Goal: Transaction & Acquisition: Download file/media

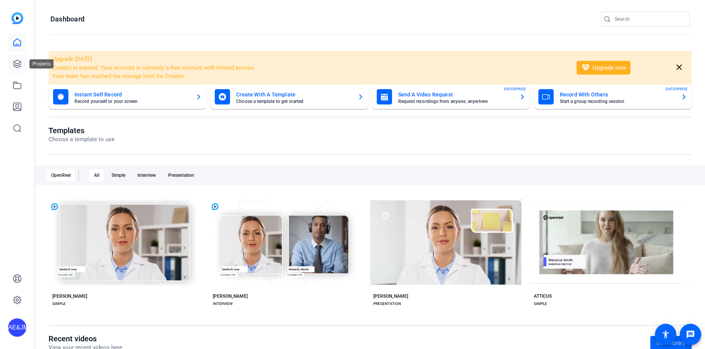
click at [8, 57] on link at bounding box center [17, 64] width 18 height 18
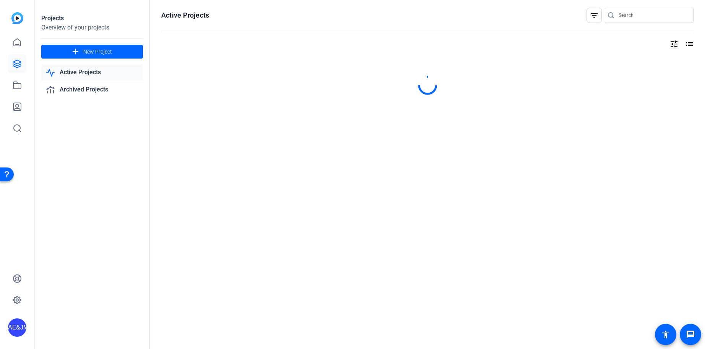
click at [17, 65] on icon at bounding box center [17, 63] width 9 height 9
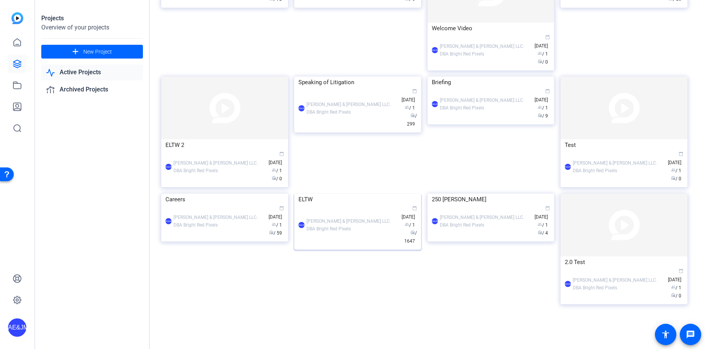
scroll to position [304, 0]
click at [377, 245] on div "AE&JMLDBRP [PERSON_NAME] & [PERSON_NAME] LLC. DBA Bright Red Pixels calendar_to…" at bounding box center [358, 225] width 119 height 40
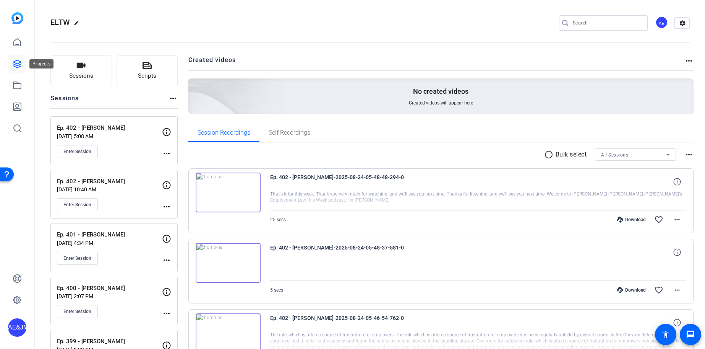
click at [14, 61] on icon at bounding box center [17, 64] width 8 height 8
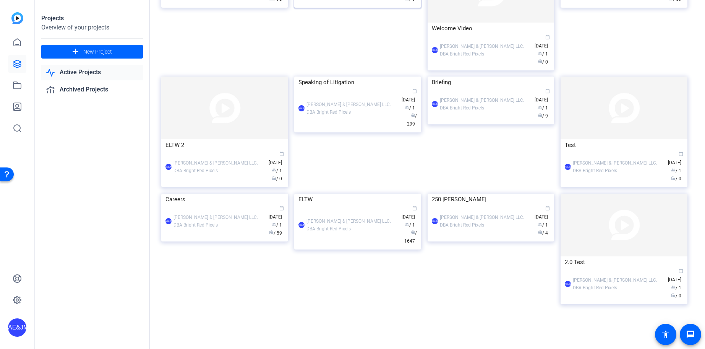
scroll to position [304, 0]
click at [360, 110] on div "AE&JMLDBRP [PERSON_NAME] & [PERSON_NAME] LLC. DBA Bright Red Pixels calendar_to…" at bounding box center [358, 108] width 119 height 40
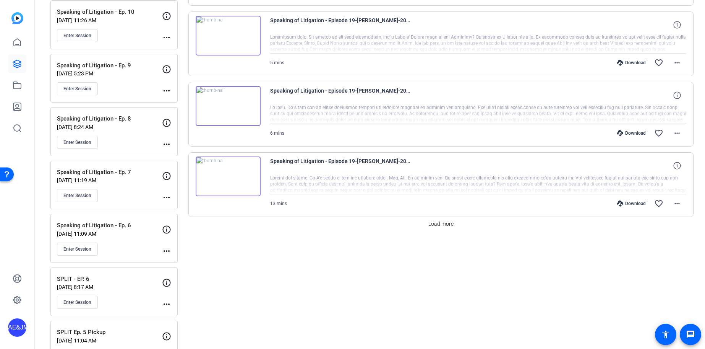
scroll to position [671, 0]
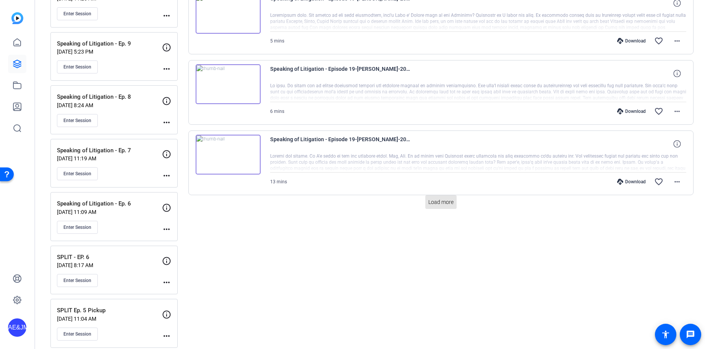
click at [439, 199] on span "Load more" at bounding box center [441, 202] width 25 height 8
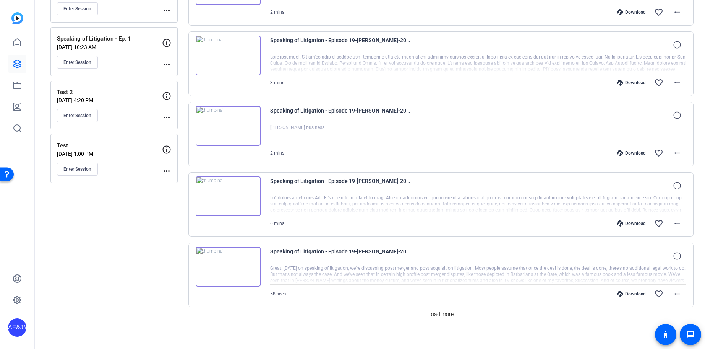
scroll to position [1269, 0]
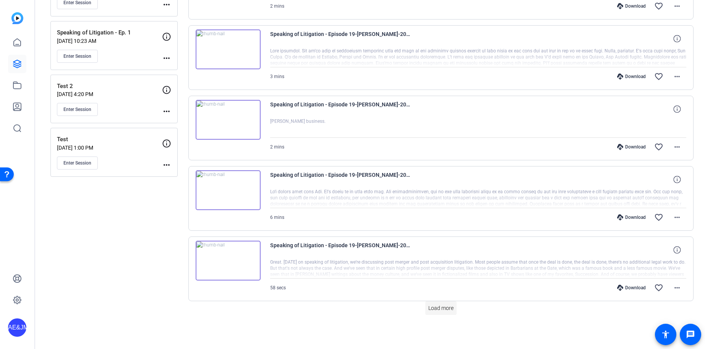
click at [449, 308] on span "Load more" at bounding box center [441, 308] width 25 height 8
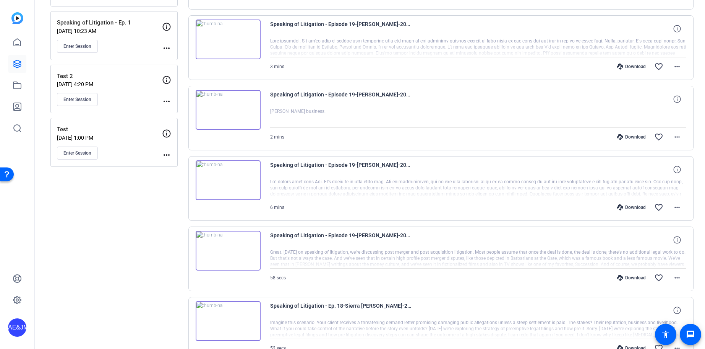
scroll to position [1282, 0]
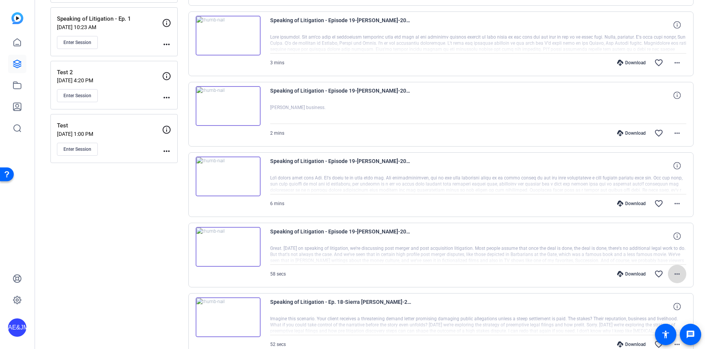
click at [676, 276] on mat-icon "more_horiz" at bounding box center [677, 273] width 9 height 9
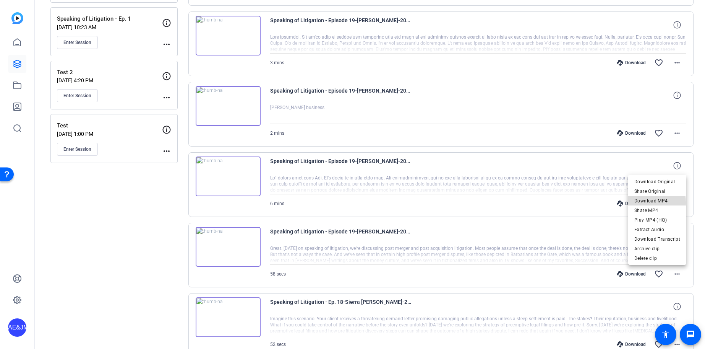
click at [647, 203] on span "Download MP4" at bounding box center [658, 200] width 46 height 9
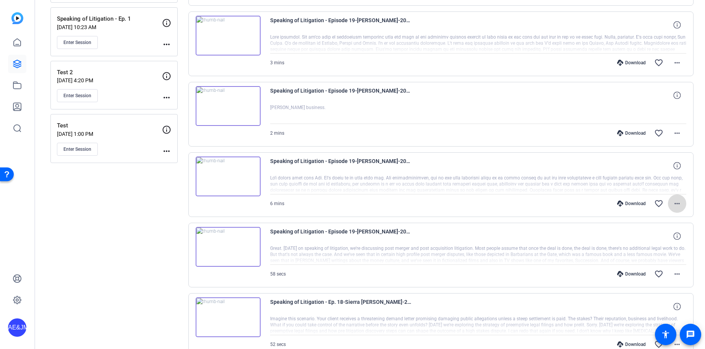
click at [674, 205] on mat-icon "more_horiz" at bounding box center [677, 203] width 9 height 9
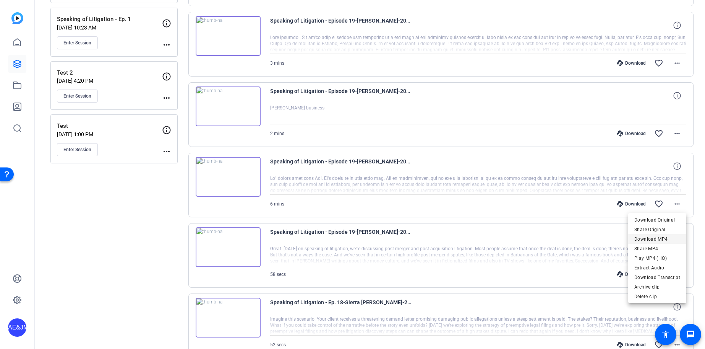
click at [659, 241] on span "Download MP4" at bounding box center [658, 238] width 46 height 9
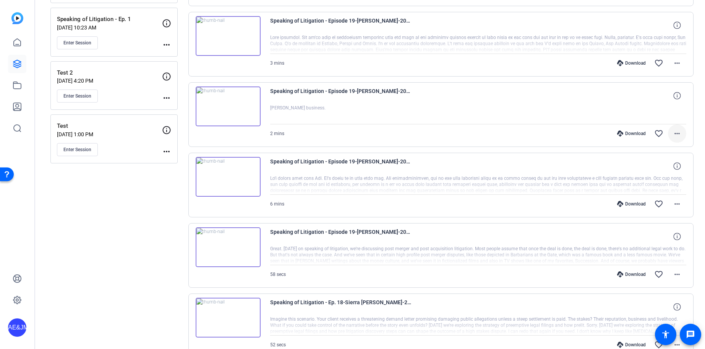
click at [681, 136] on mat-icon "more_horiz" at bounding box center [677, 133] width 9 height 9
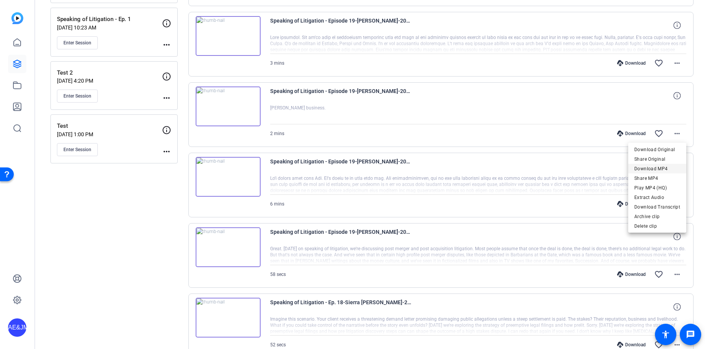
click at [663, 169] on span "Download MP4" at bounding box center [658, 168] width 46 height 9
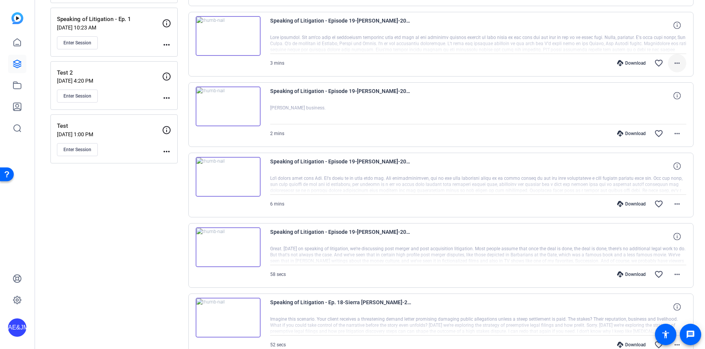
click at [681, 61] on mat-icon "more_horiz" at bounding box center [677, 63] width 9 height 9
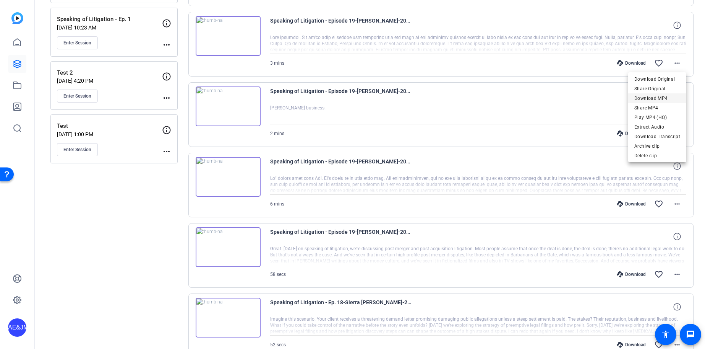
click at [667, 96] on span "Download MP4" at bounding box center [658, 98] width 46 height 9
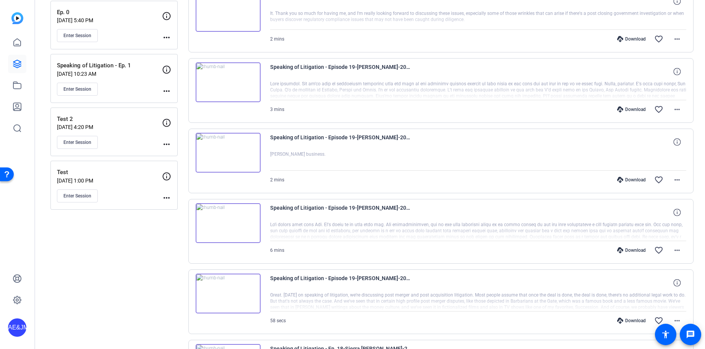
scroll to position [1230, 0]
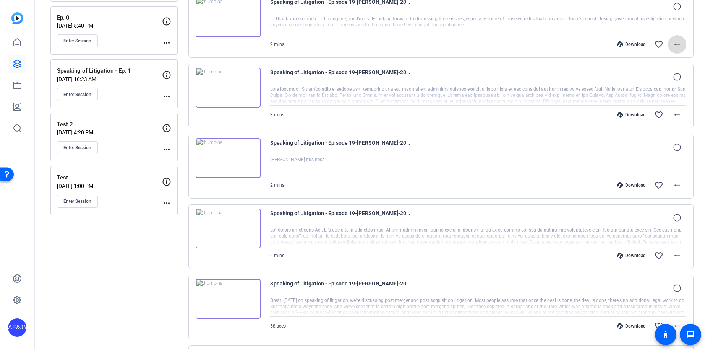
click at [673, 42] on mat-icon "more_horiz" at bounding box center [677, 44] width 9 height 9
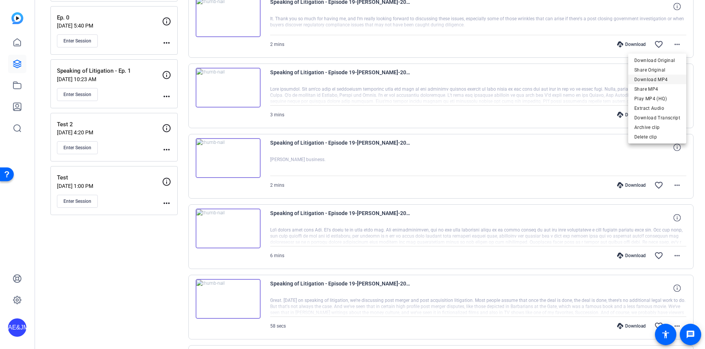
click at [666, 79] on span "Download MP4" at bounding box center [658, 79] width 46 height 9
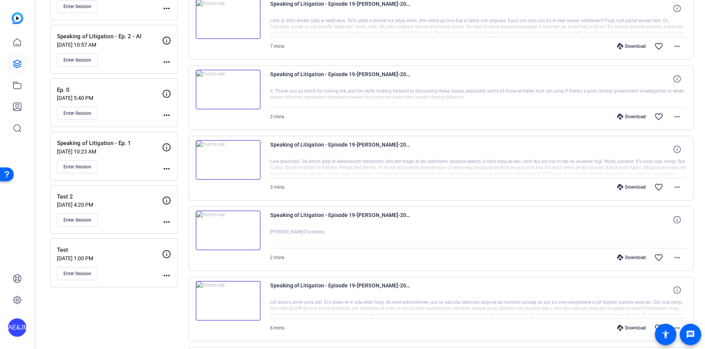
scroll to position [1157, 0]
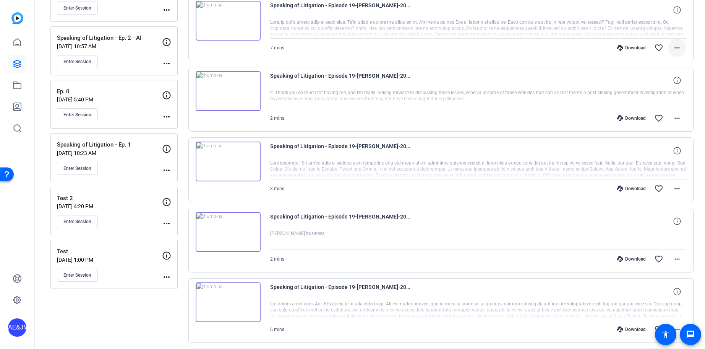
click at [679, 44] on mat-icon "more_horiz" at bounding box center [677, 47] width 9 height 9
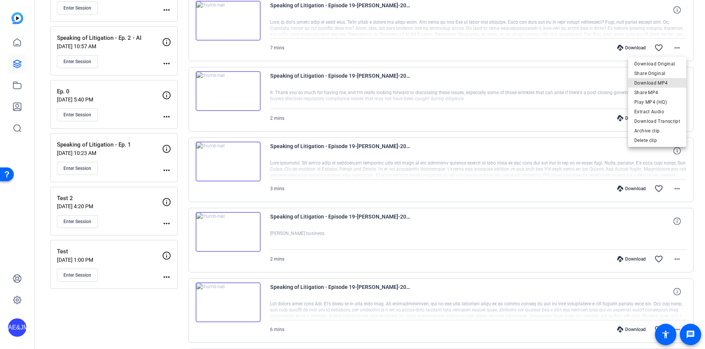
click at [670, 85] on span "Download MP4" at bounding box center [658, 82] width 46 height 9
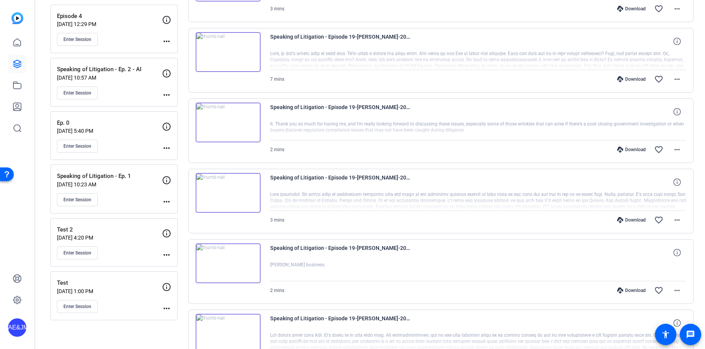
scroll to position [1087, 0]
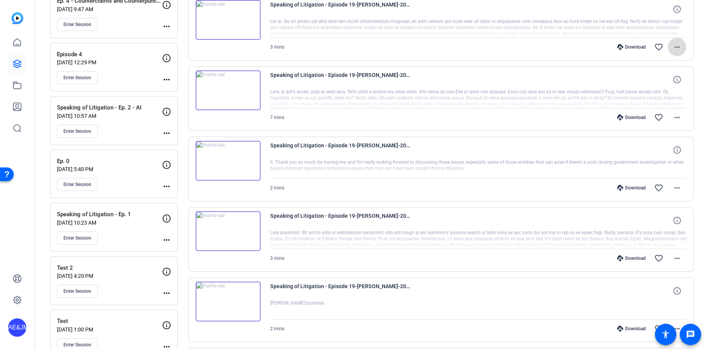
click at [675, 49] on mat-icon "more_horiz" at bounding box center [677, 46] width 9 height 9
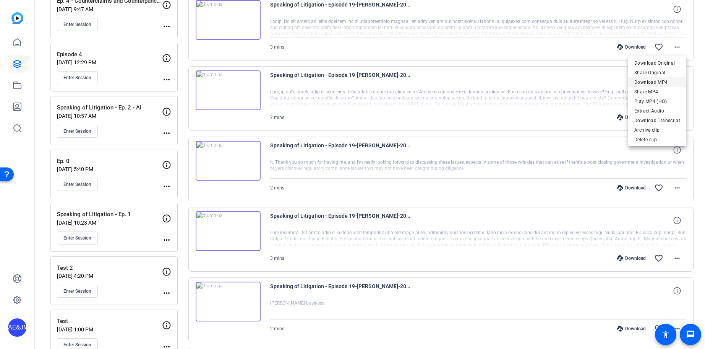
click at [673, 80] on span "Download MP4" at bounding box center [658, 82] width 46 height 9
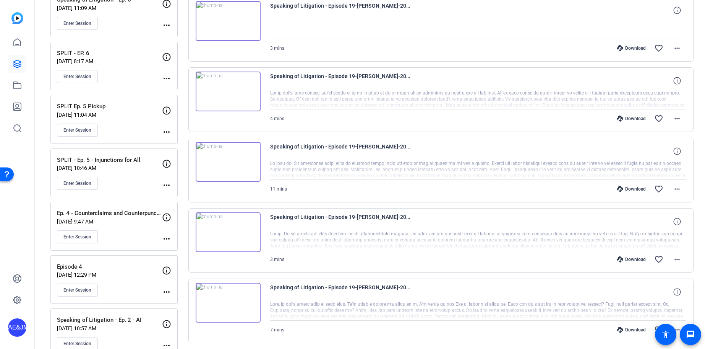
scroll to position [866, 0]
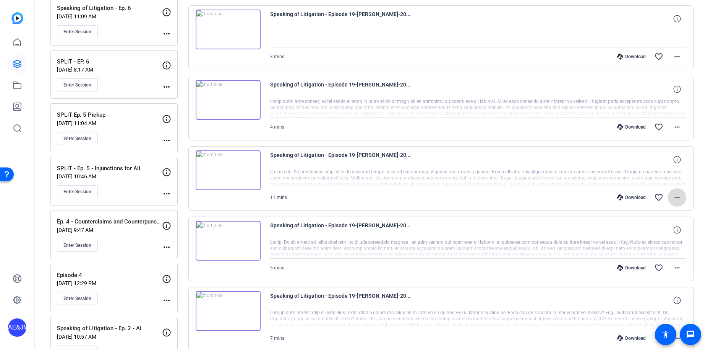
click at [678, 197] on mat-icon "more_horiz" at bounding box center [677, 197] width 9 height 9
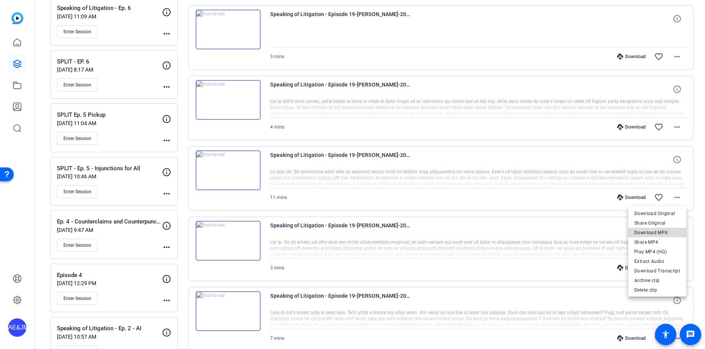
click at [661, 233] on span "Download MP4" at bounding box center [658, 232] width 46 height 9
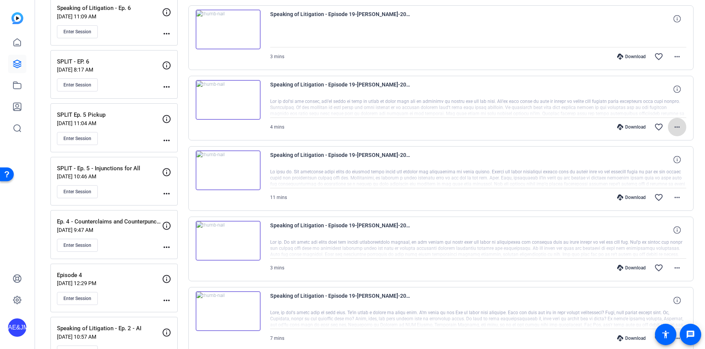
click at [683, 128] on span at bounding box center [677, 127] width 18 height 18
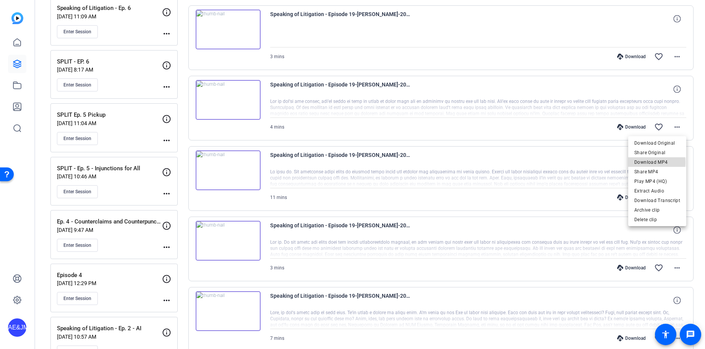
click at [652, 162] on span "Download MP4" at bounding box center [658, 162] width 46 height 9
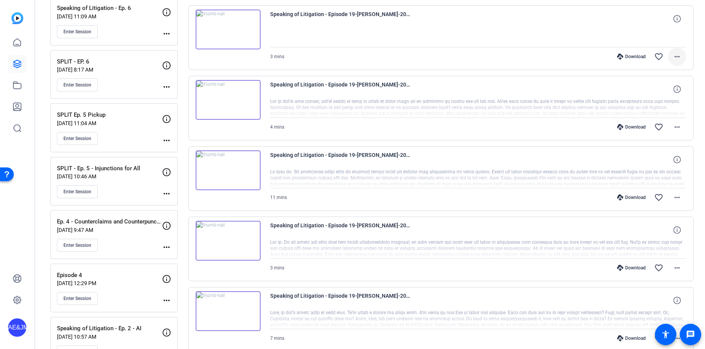
click at [679, 55] on mat-icon "more_horiz" at bounding box center [677, 56] width 9 height 9
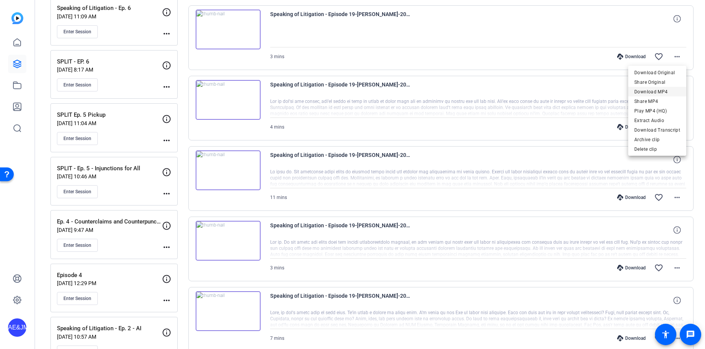
click at [666, 88] on span "Download MP4" at bounding box center [658, 91] width 46 height 9
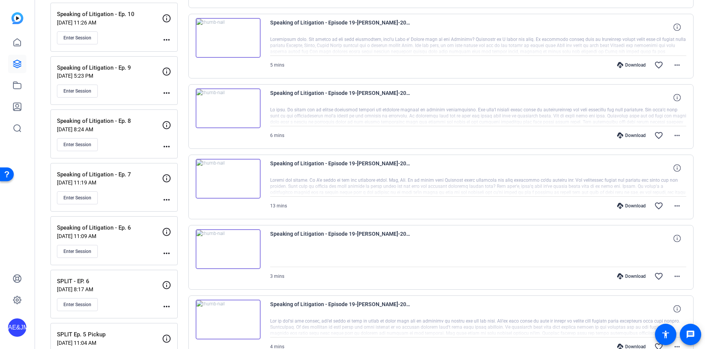
scroll to position [647, 0]
click at [684, 203] on span at bounding box center [677, 205] width 18 height 18
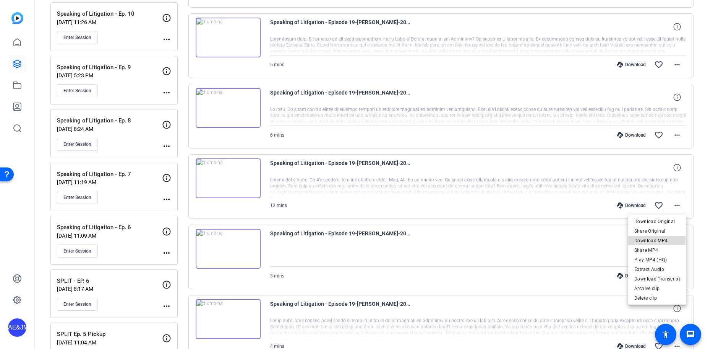
click at [649, 240] on span "Download MP4" at bounding box center [658, 240] width 46 height 9
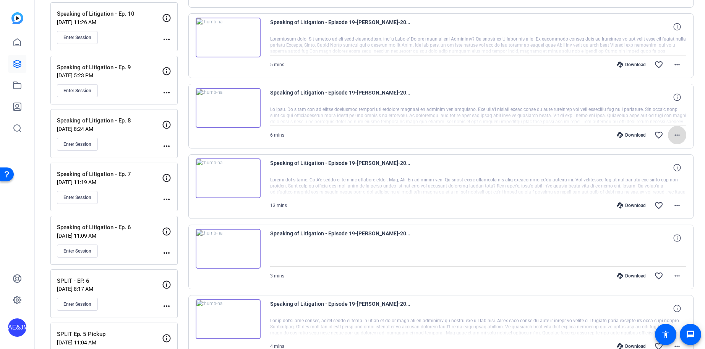
click at [678, 136] on mat-icon "more_horiz" at bounding box center [677, 134] width 9 height 9
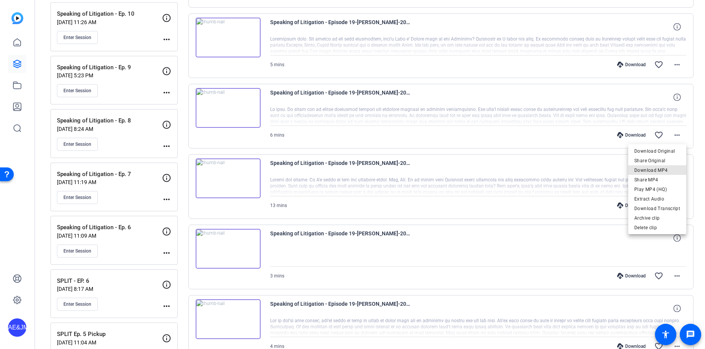
click at [660, 172] on span "Download MP4" at bounding box center [658, 170] width 46 height 9
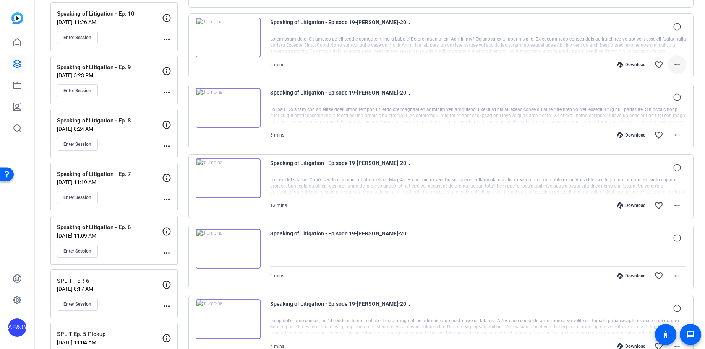
click at [681, 63] on mat-icon "more_horiz" at bounding box center [677, 64] width 9 height 9
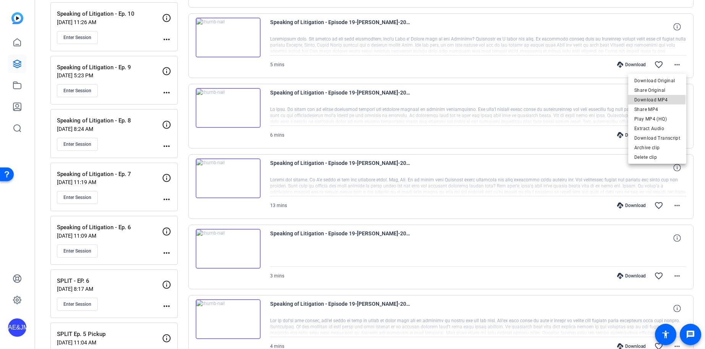
click at [650, 99] on span "Download MP4" at bounding box center [658, 99] width 46 height 9
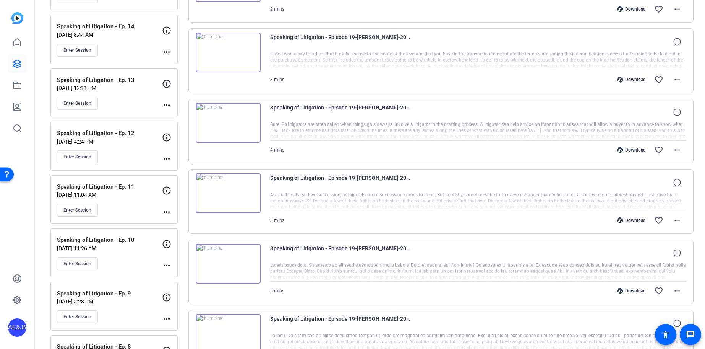
scroll to position [440, 0]
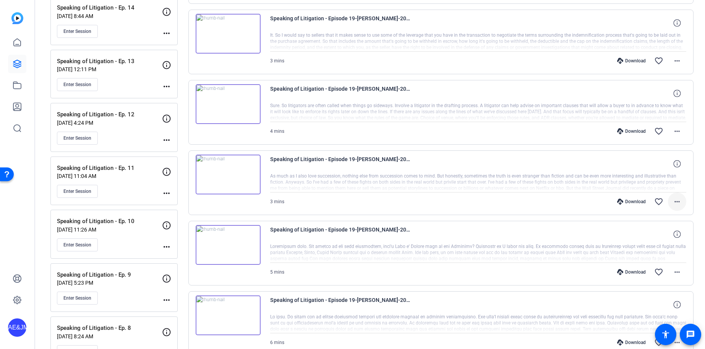
click at [680, 203] on mat-icon "more_horiz" at bounding box center [677, 201] width 9 height 9
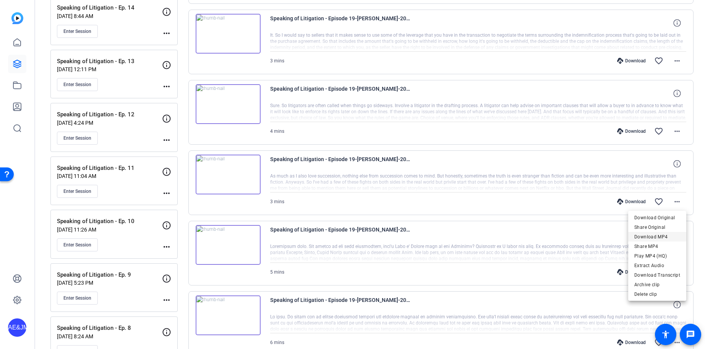
click at [658, 238] on span "Download MP4" at bounding box center [658, 236] width 46 height 9
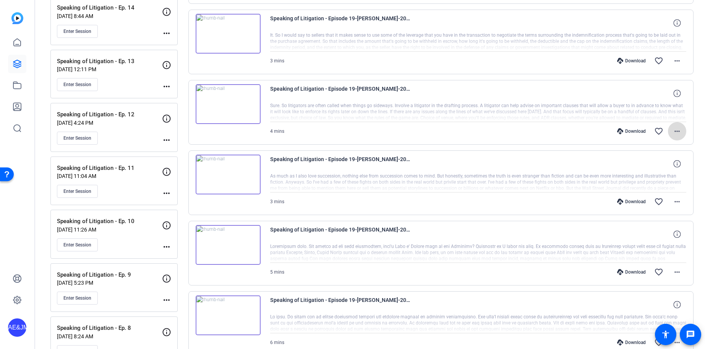
click at [679, 131] on mat-icon "more_horiz" at bounding box center [677, 131] width 9 height 9
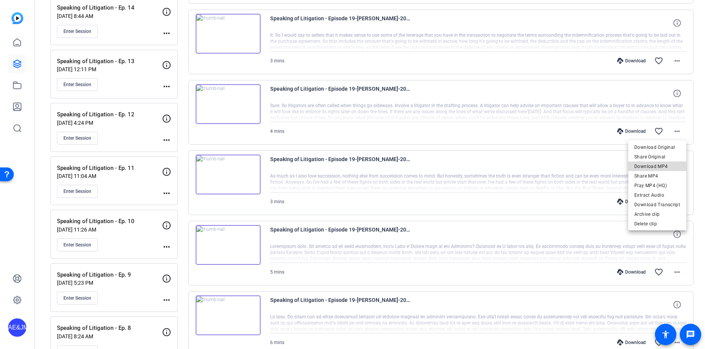
click at [672, 164] on span "Download MP4" at bounding box center [658, 166] width 46 height 9
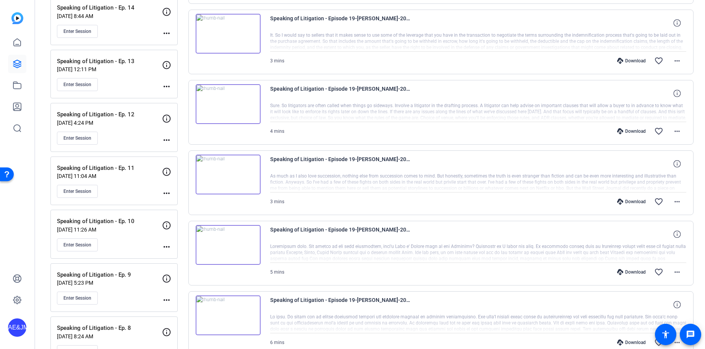
click at [543, 57] on div "Download favorite_border more_horiz" at bounding box center [541, 61] width 292 height 18
click at [541, 61] on div "Download favorite_border more_horiz" at bounding box center [541, 61] width 292 height 18
click at [683, 61] on span at bounding box center [677, 61] width 18 height 18
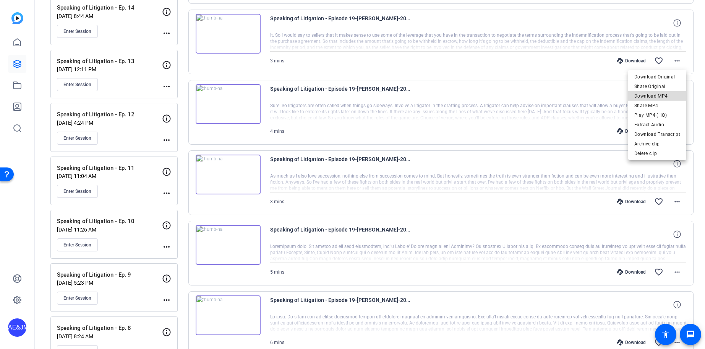
click at [670, 96] on span "Download MP4" at bounding box center [658, 95] width 46 height 9
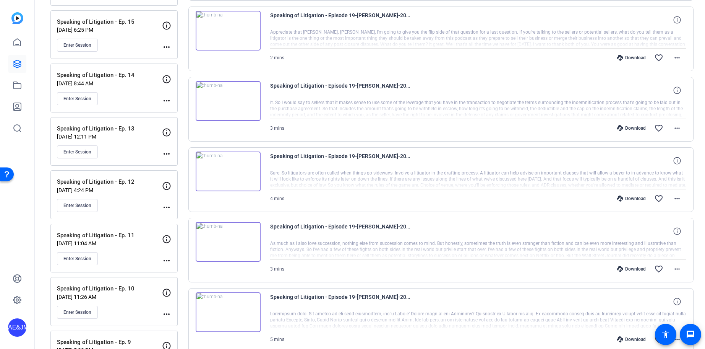
scroll to position [377, 0]
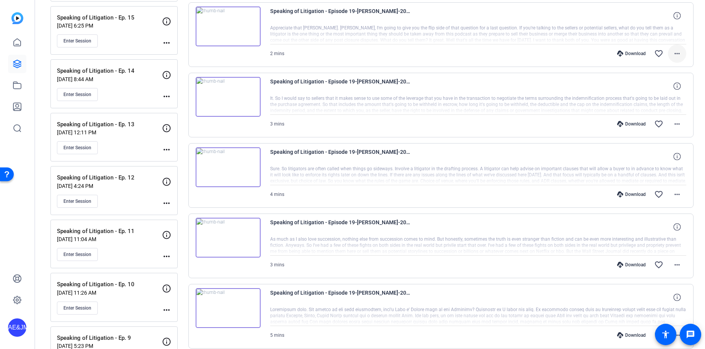
click at [681, 55] on mat-icon "more_horiz" at bounding box center [677, 53] width 9 height 9
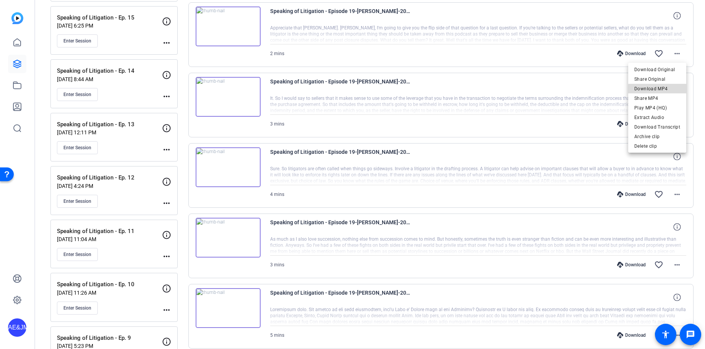
click at [671, 90] on span "Download MP4" at bounding box center [658, 88] width 46 height 9
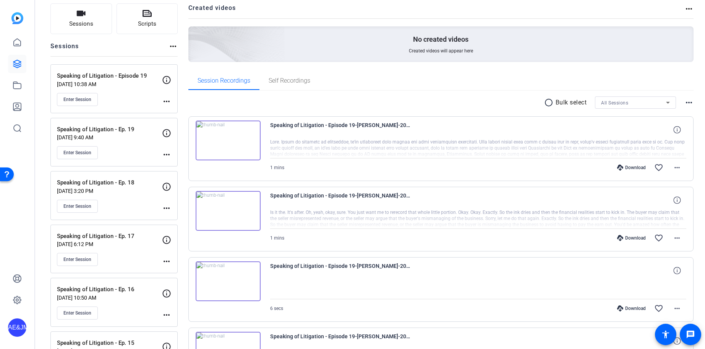
scroll to position [82, 0]
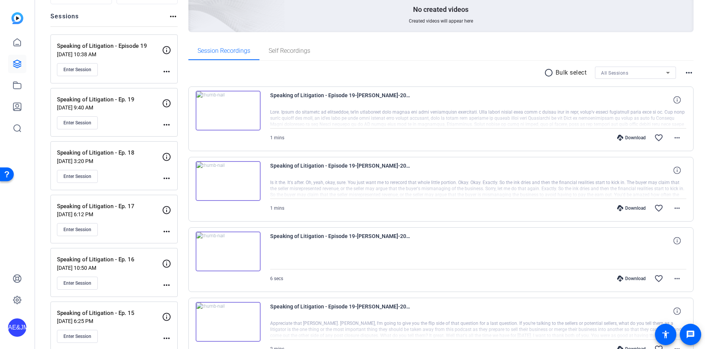
click at [518, 71] on div "radio_button_unchecked Bulk select All Sessions more_horiz" at bounding box center [442, 73] width 506 height 12
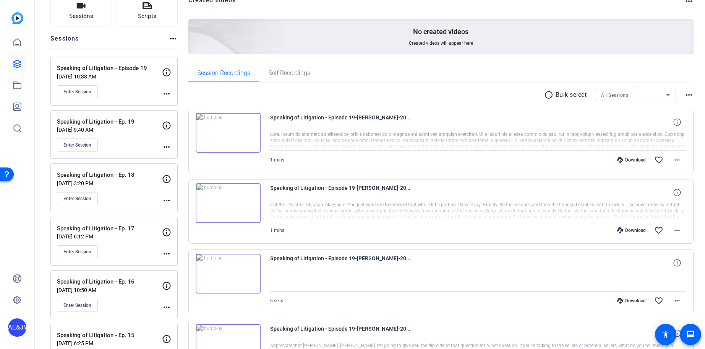
scroll to position [106, 0]
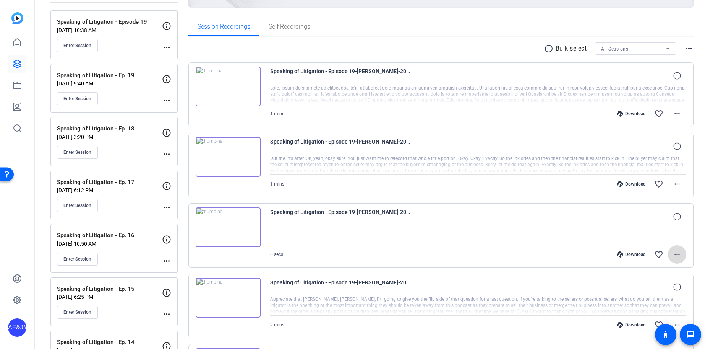
click at [679, 259] on span at bounding box center [677, 254] width 18 height 18
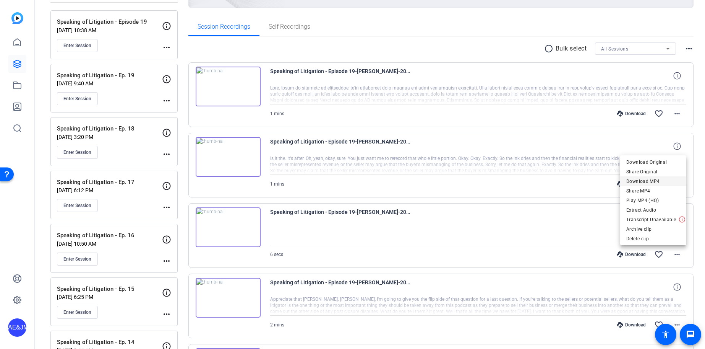
click at [642, 179] on span "Download MP4" at bounding box center [654, 181] width 54 height 9
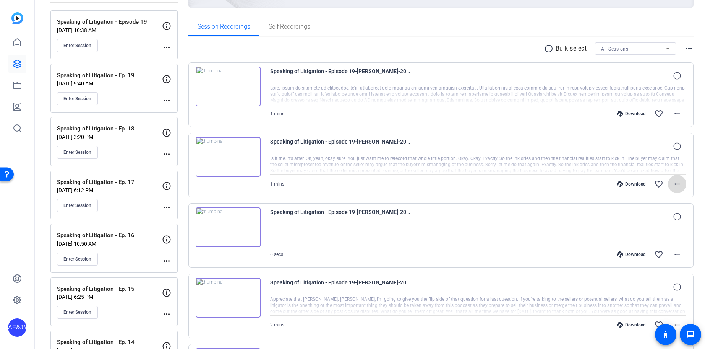
click at [679, 184] on mat-icon "more_horiz" at bounding box center [677, 183] width 9 height 9
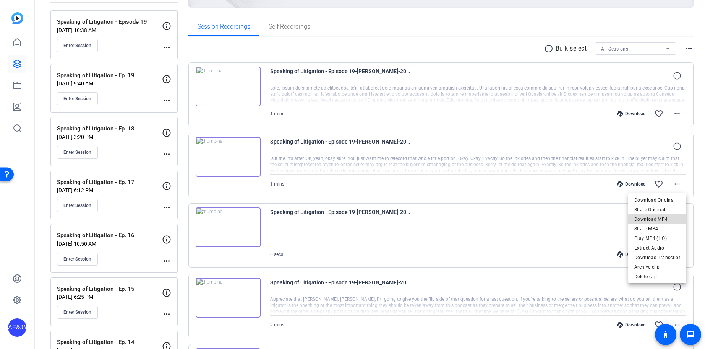
click at [661, 219] on span "Download MP4" at bounding box center [658, 219] width 46 height 9
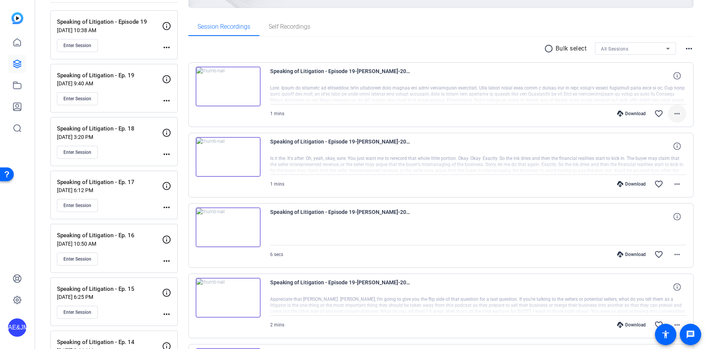
click at [677, 111] on mat-icon "more_horiz" at bounding box center [677, 113] width 9 height 9
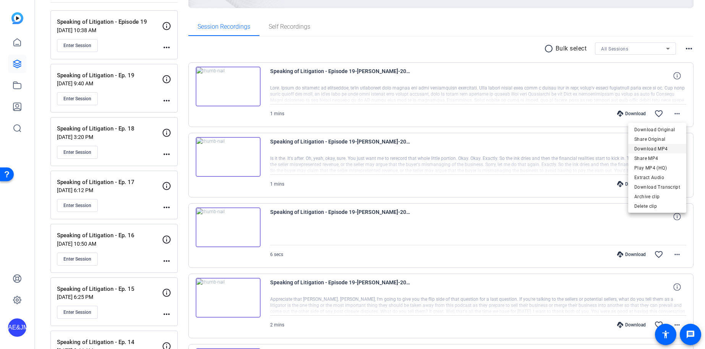
click at [674, 148] on span "Download MP4" at bounding box center [658, 148] width 46 height 9
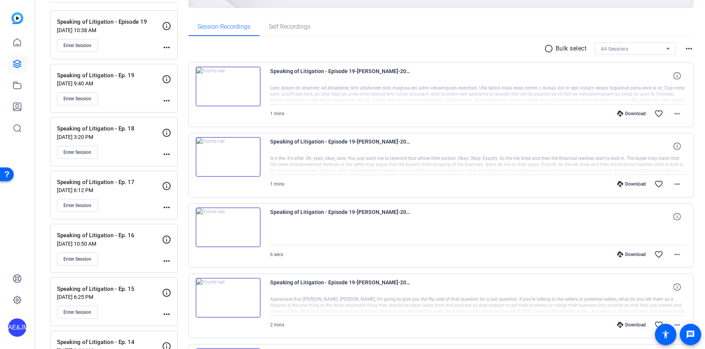
scroll to position [0, 0]
